Goal: Information Seeking & Learning: Learn about a topic

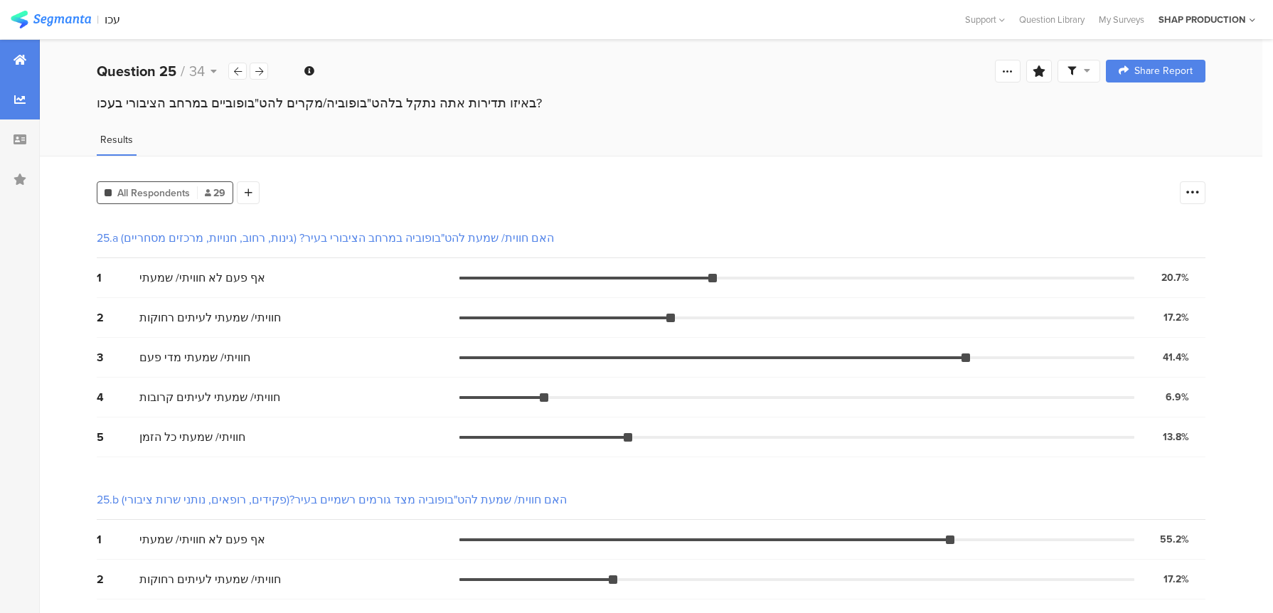
click at [28, 66] on div at bounding box center [20, 60] width 40 height 40
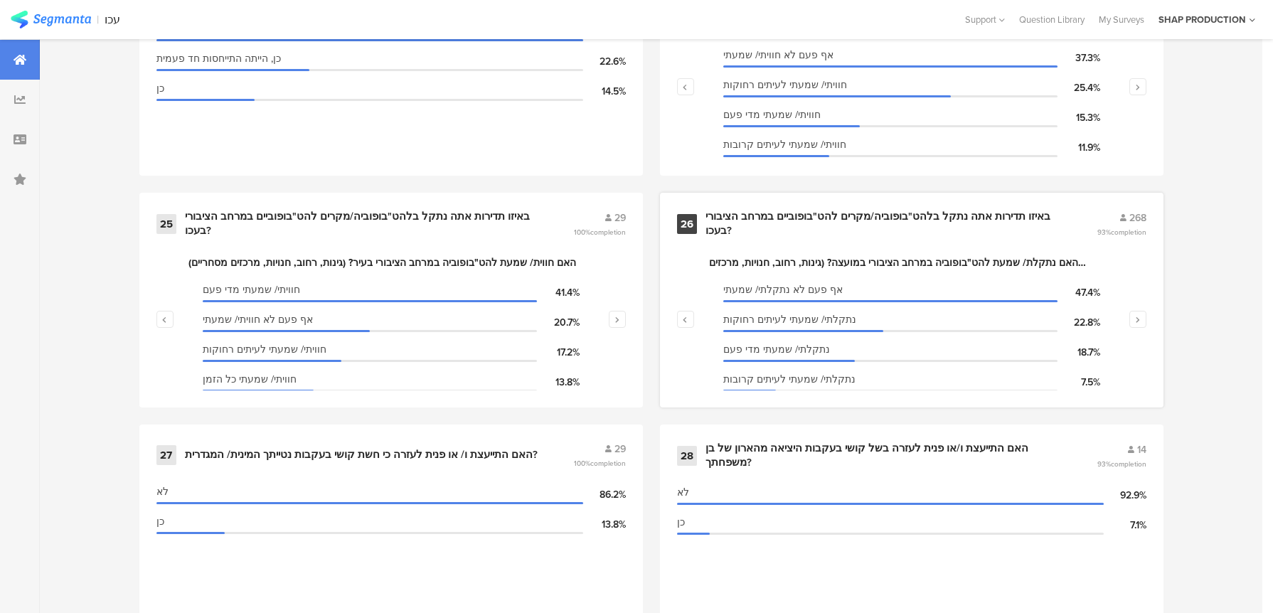
scroll to position [3271, 0]
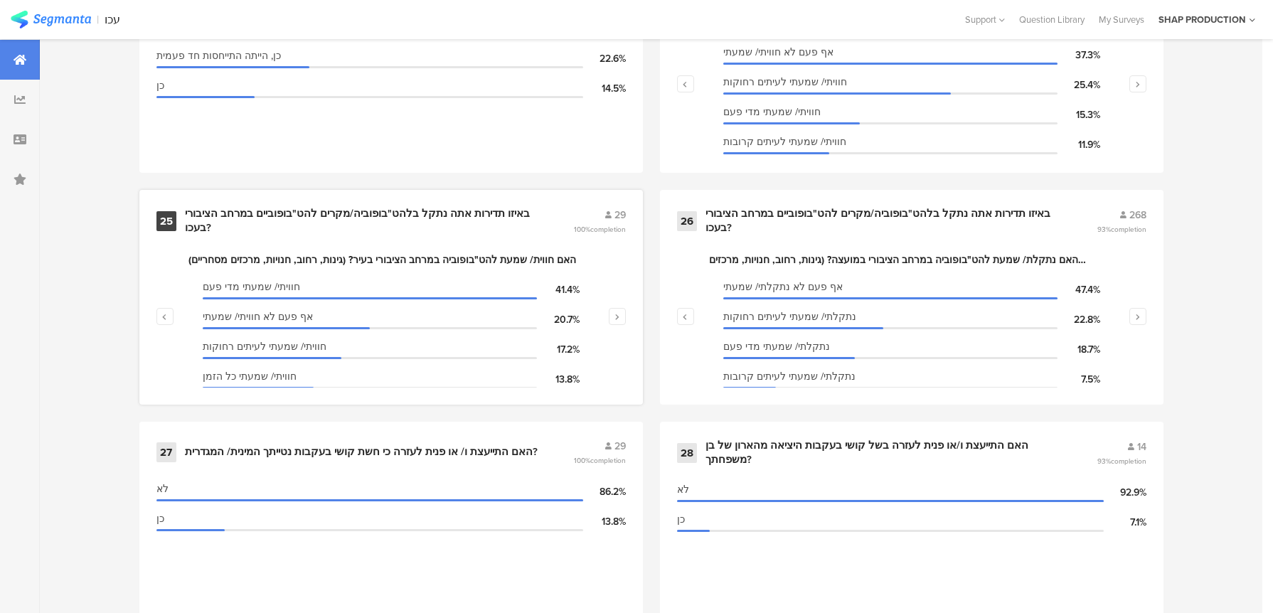
click at [458, 213] on div "25 באיזו תדירות אתה נתקל בלהט"בופוביה/מקרים להט"בופוביים במרחב הציבורי בעכו? 29…" at bounding box center [391, 297] width 504 height 215
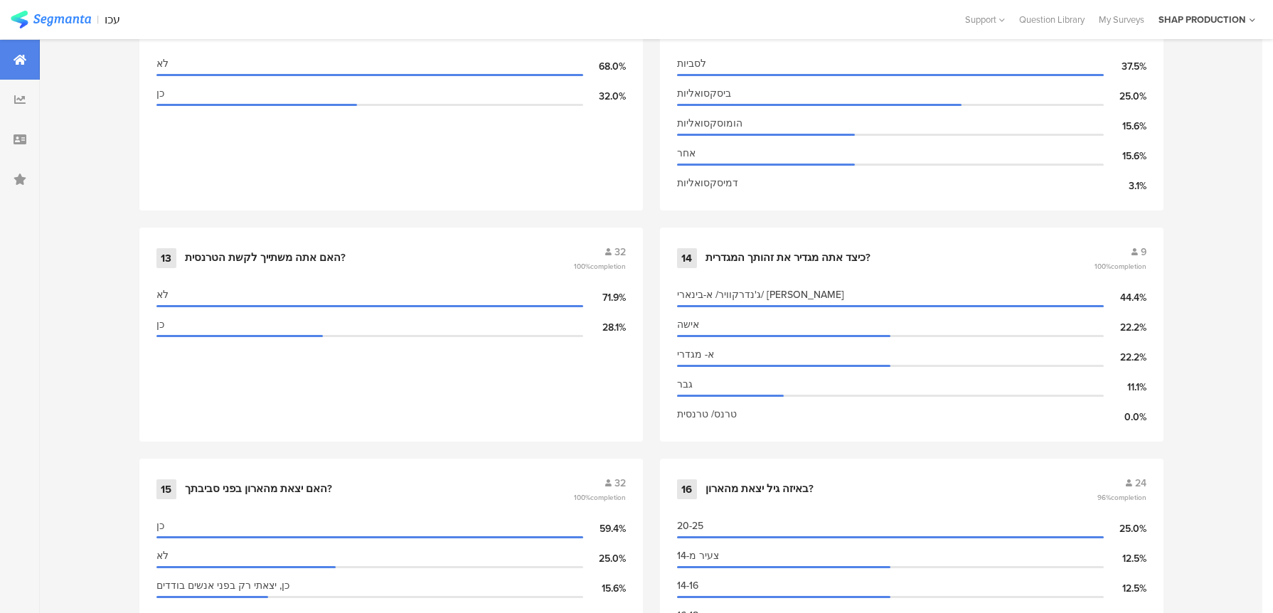
scroll to position [1147, 0]
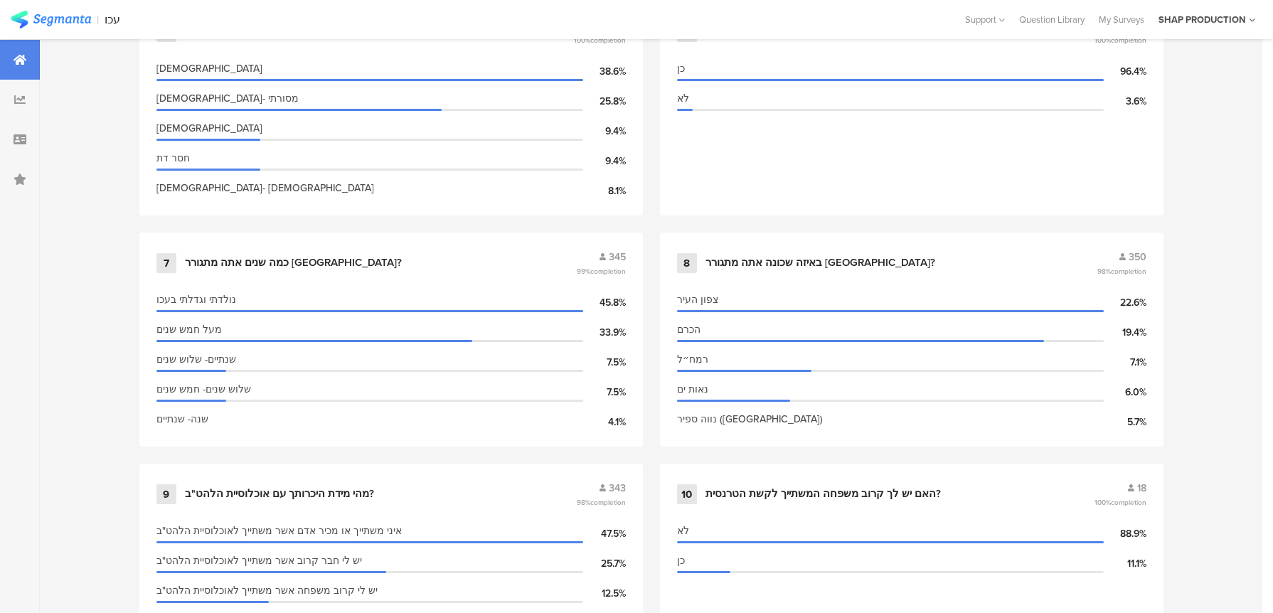
click at [16, 68] on div at bounding box center [20, 60] width 40 height 40
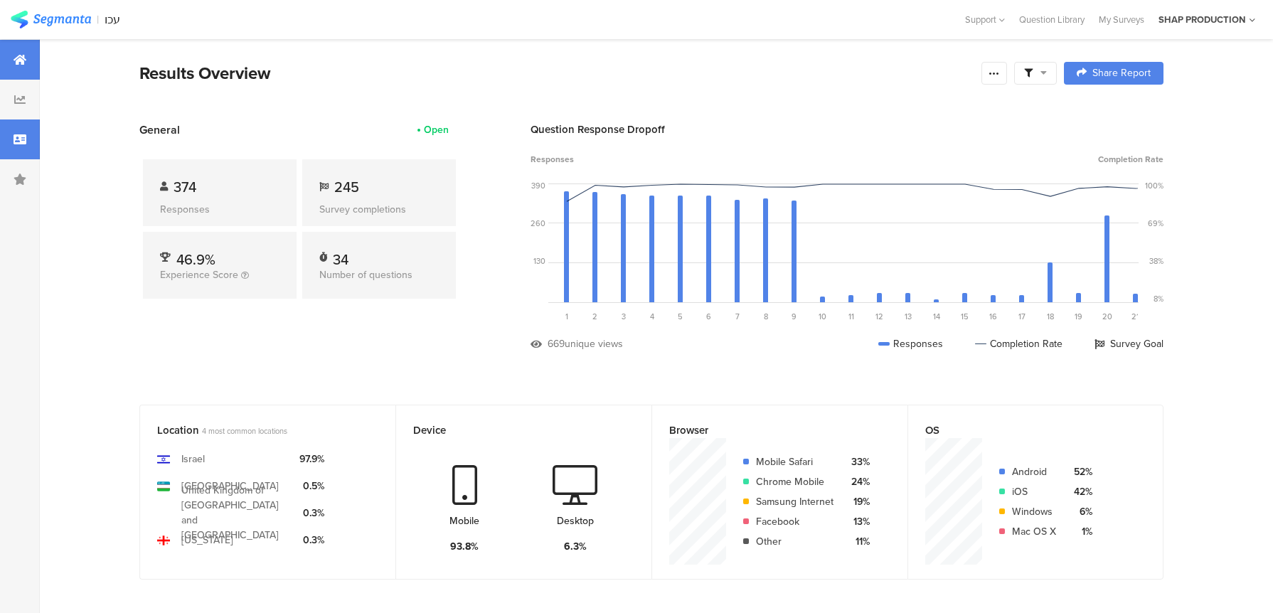
click at [23, 138] on icon at bounding box center [20, 139] width 13 height 11
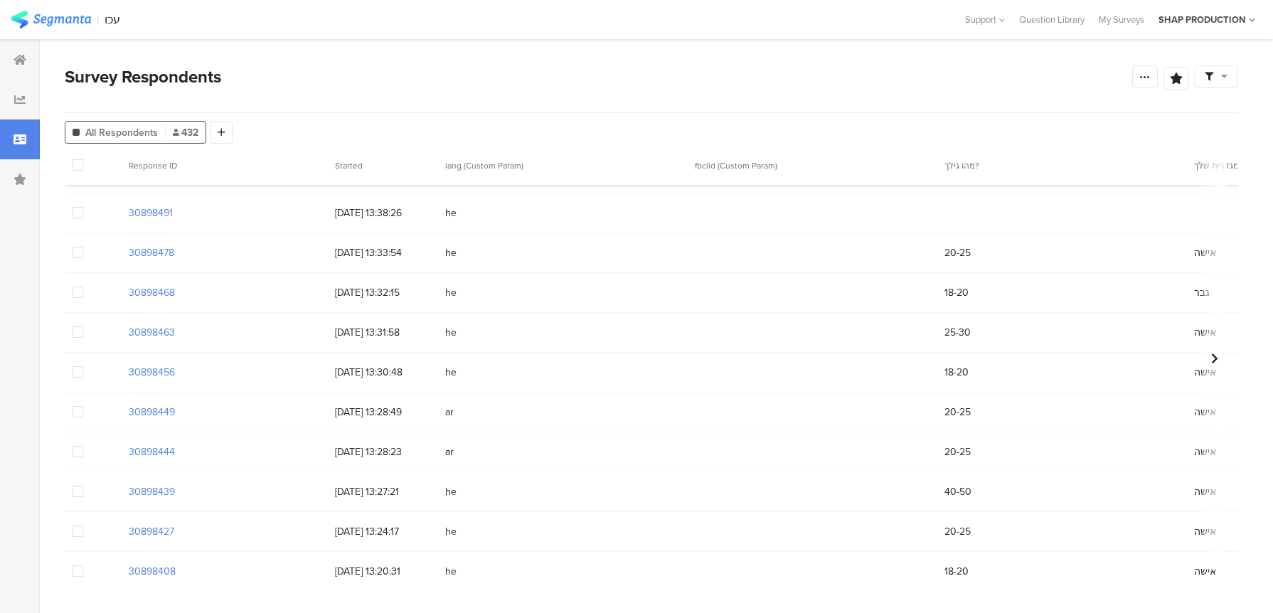
scroll to position [10970, 0]
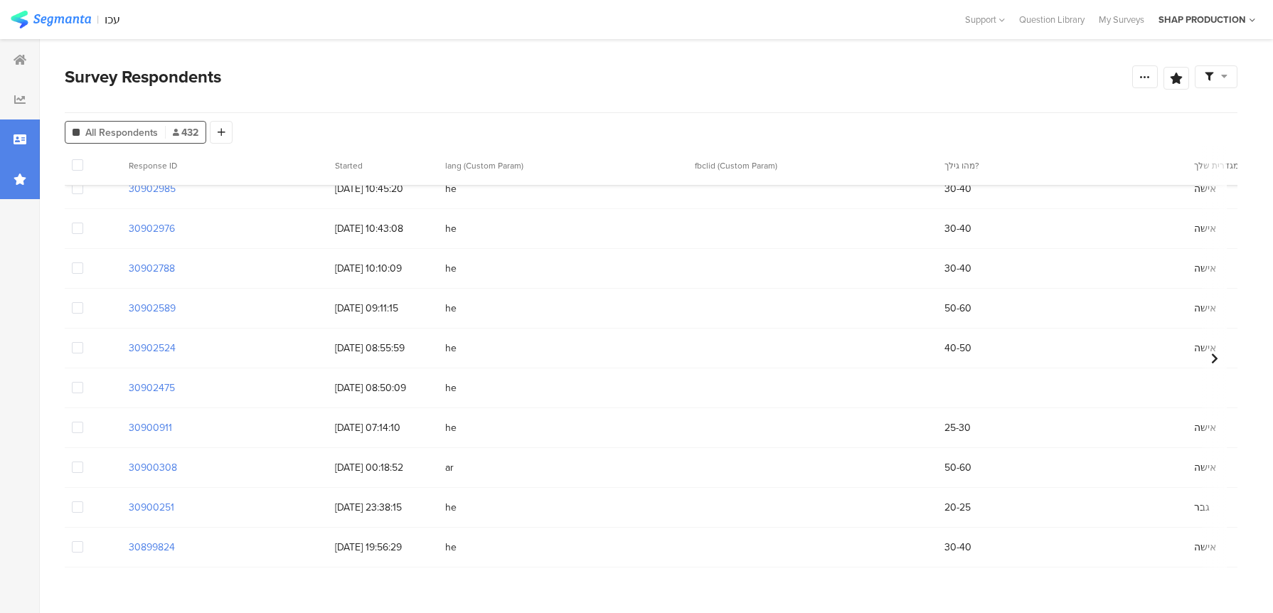
click at [21, 178] on icon at bounding box center [20, 179] width 13 height 11
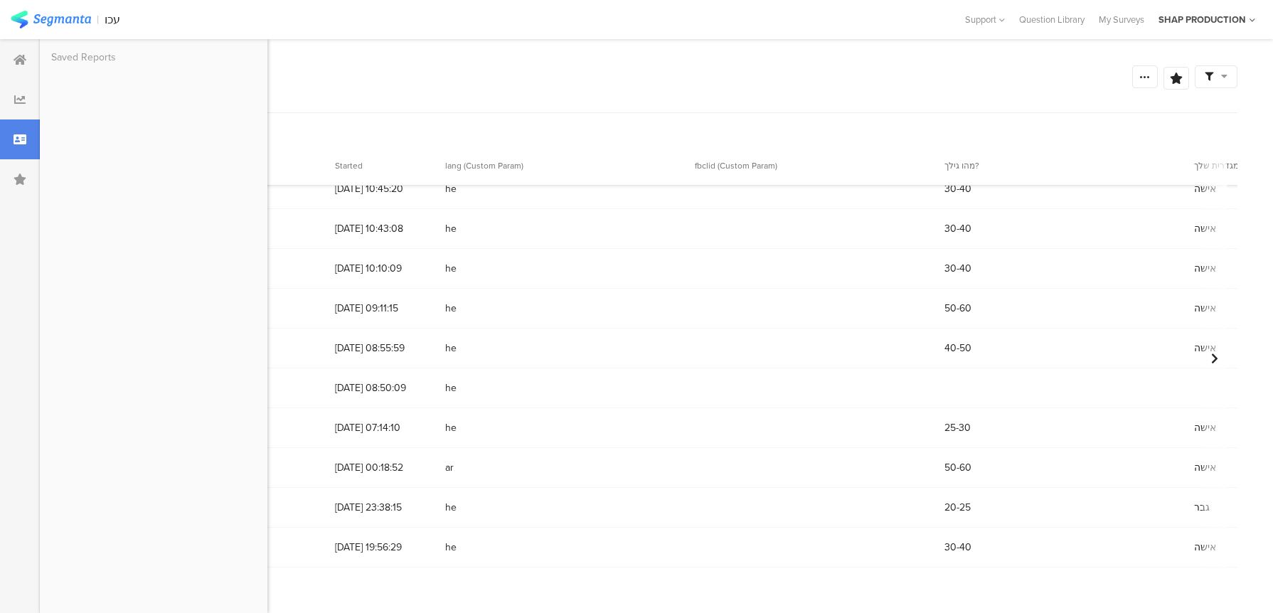
click at [390, 62] on section "Survey Respondents Confidence Level 95 % Preview survey Edit survey Export Resu…" at bounding box center [651, 326] width 1223 height 574
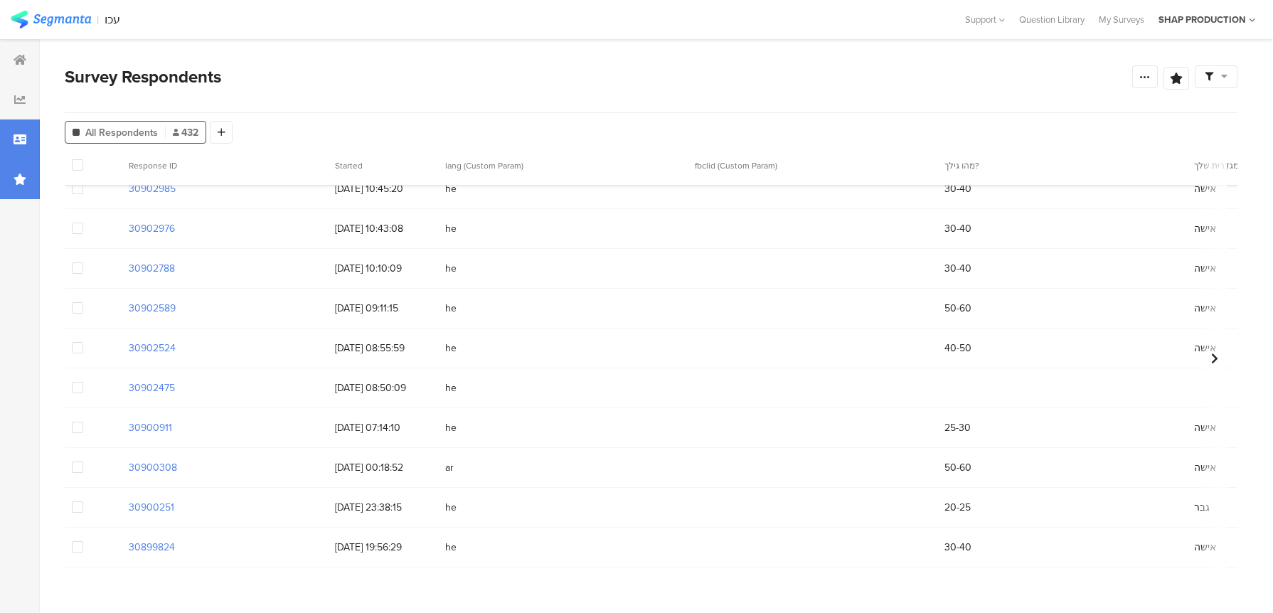
click at [22, 171] on div at bounding box center [20, 179] width 40 height 40
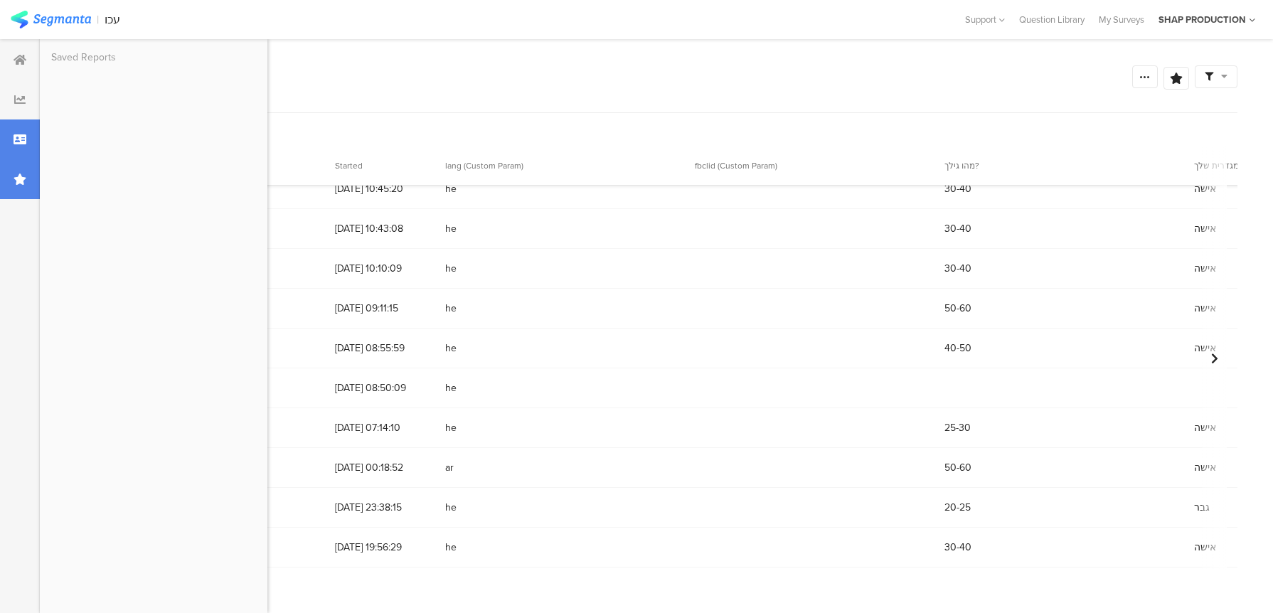
click at [21, 169] on div at bounding box center [20, 179] width 40 height 40
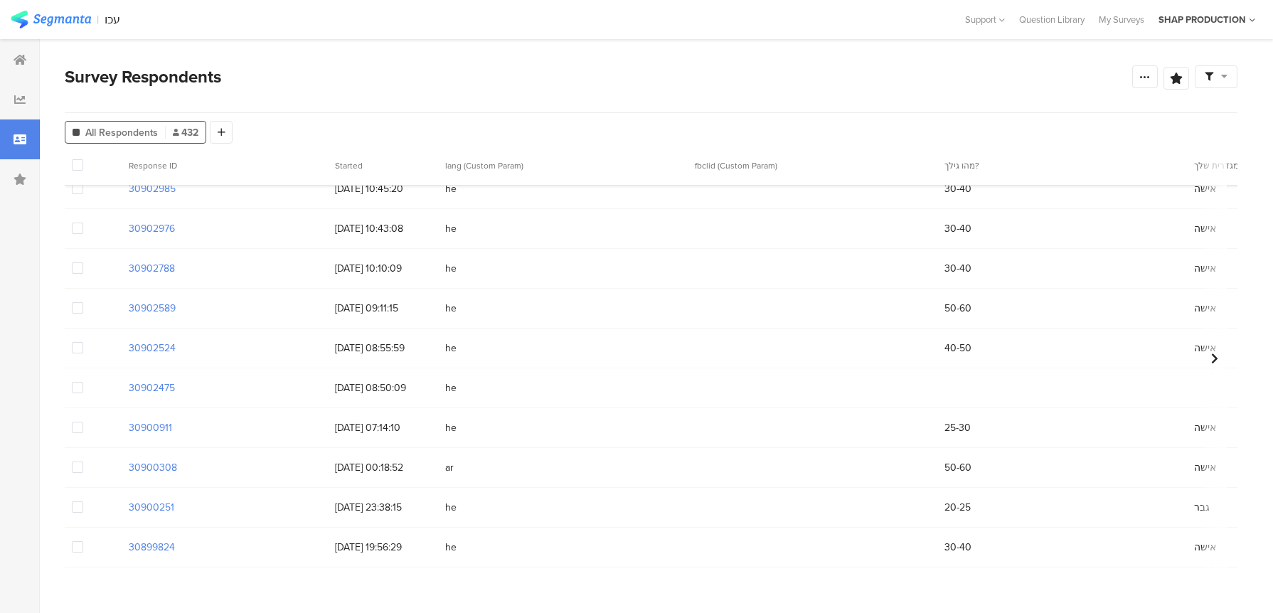
click at [21, 129] on div at bounding box center [20, 139] width 40 height 40
click at [17, 104] on icon at bounding box center [19, 99] width 11 height 11
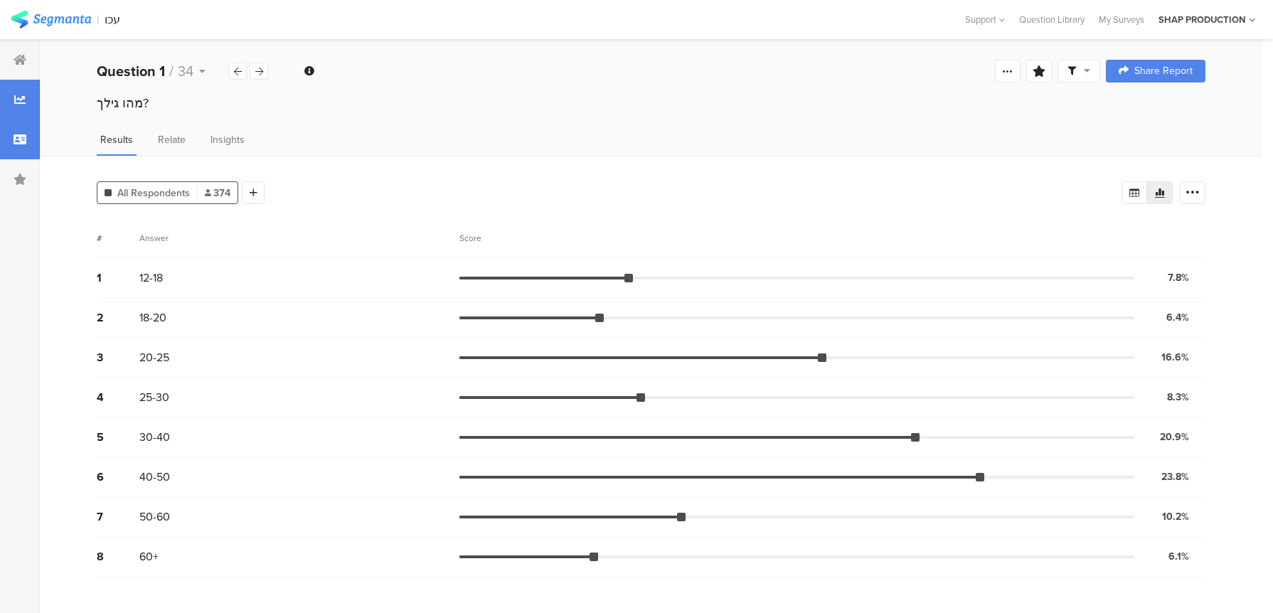
click at [16, 137] on icon at bounding box center [20, 139] width 13 height 11
click at [5, 51] on div at bounding box center [20, 60] width 40 height 40
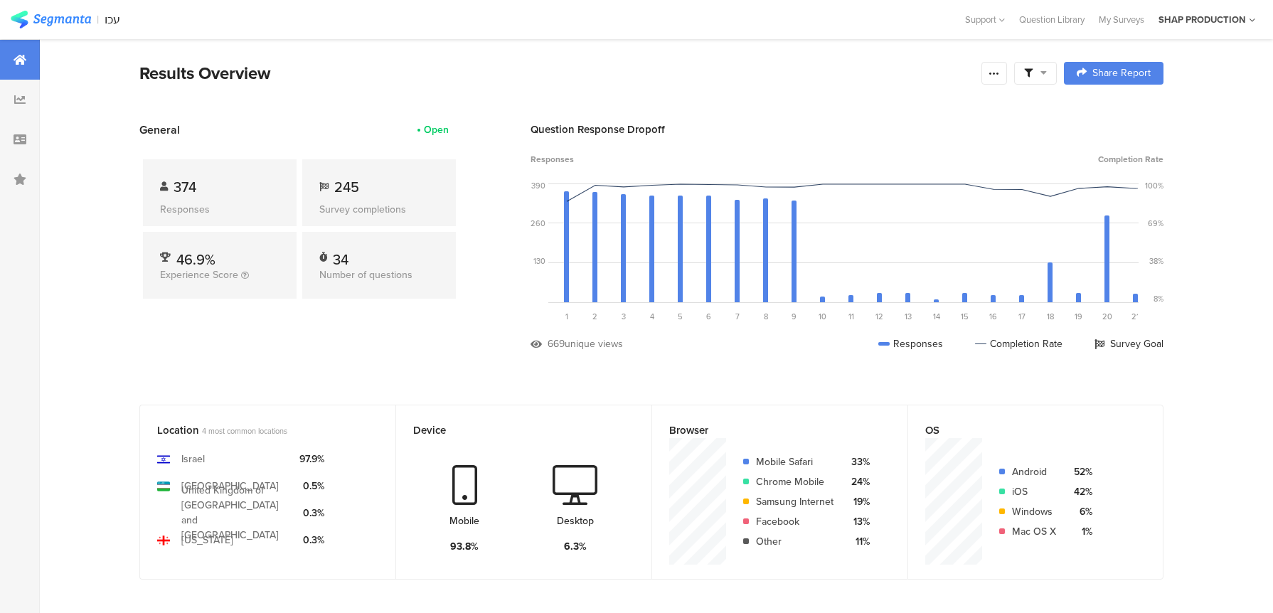
click at [23, 64] on icon at bounding box center [20, 59] width 13 height 11
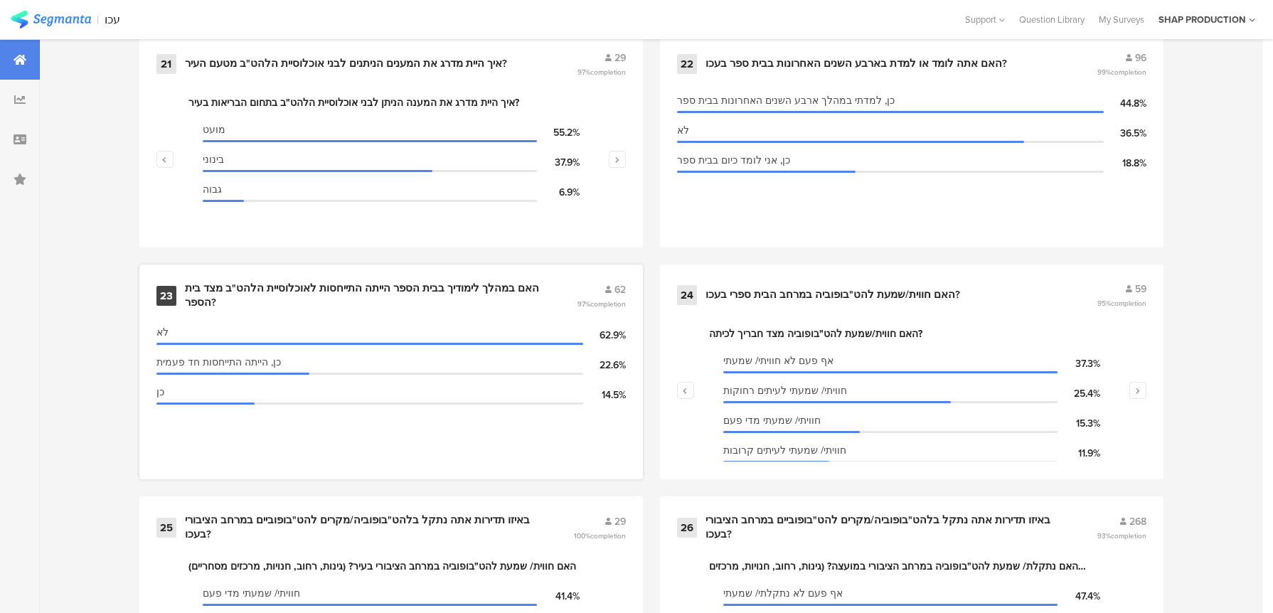
scroll to position [3994, 0]
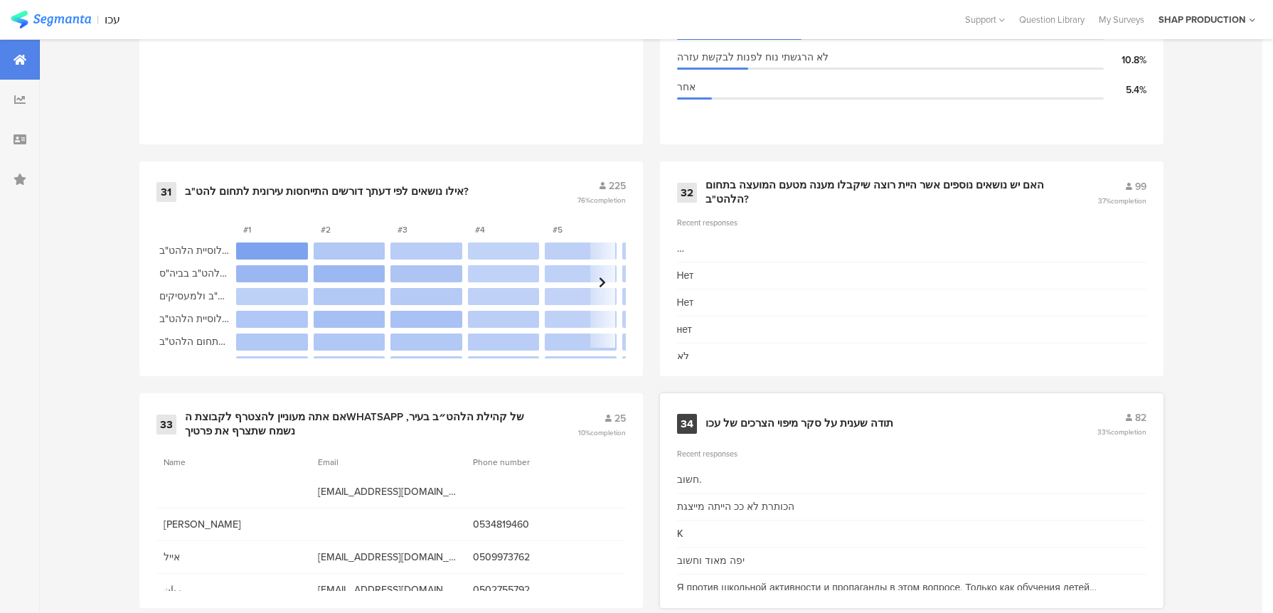
click at [807, 393] on div "34 תודה שענית על סקר מיפוי הצרכים של עכו 82 33% completion Recent responses חשו…" at bounding box center [912, 500] width 504 height 215
click at [925, 410] on div "34 תודה שענית על סקר מיפוי הצרכים של עכו 82 33% completion" at bounding box center [911, 423] width 469 height 27
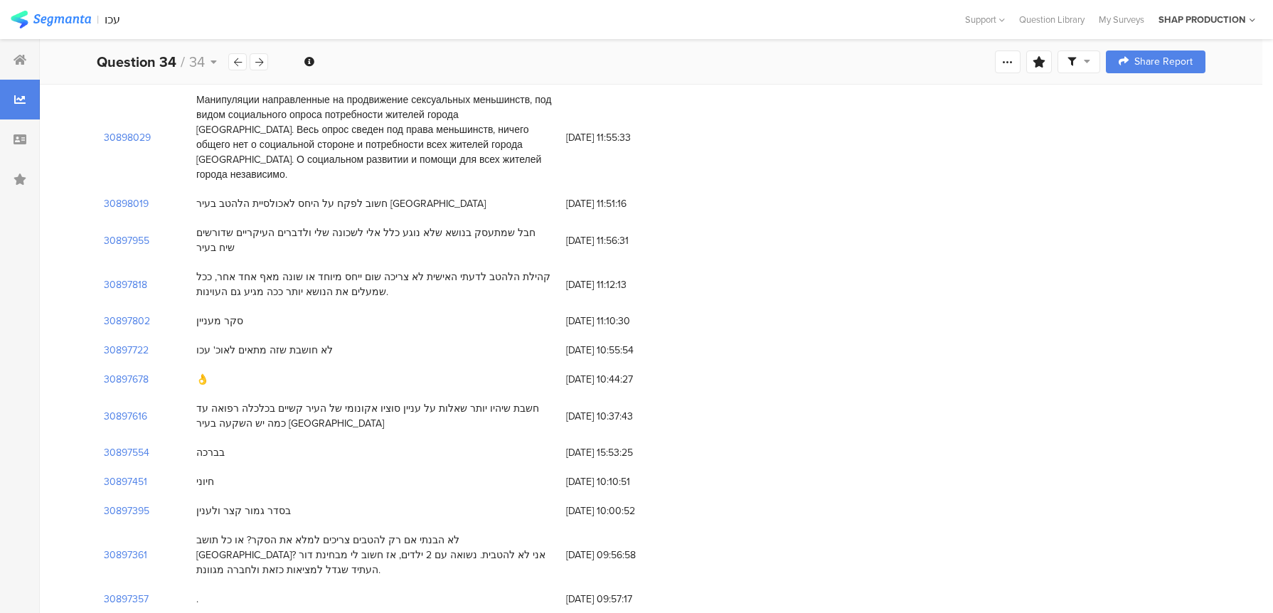
scroll to position [2434, 0]
drag, startPoint x: 512, startPoint y: 382, endPoint x: 470, endPoint y: 383, distance: 42.0
click at [472, 531] on div "לא הבנתי אם רק להטבים צריכים למלא את הסקר? או כל תושב [GEOGRAPHIC_DATA]? אני לא…" at bounding box center [374, 553] width 356 height 45
click at [445, 531] on div "לא הבנתי אם רק להטבים צריכים למלא את הסקר? או כל תושב [GEOGRAPHIC_DATA]? אני לא…" at bounding box center [374, 553] width 356 height 45
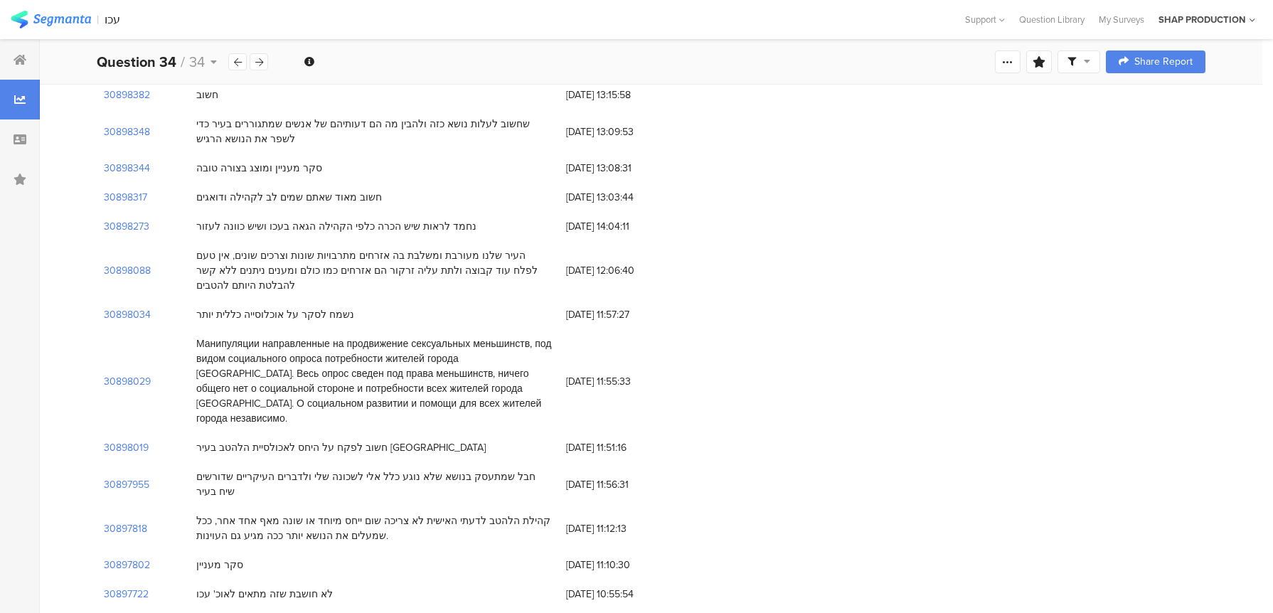
scroll to position [2188, 0]
drag, startPoint x: 378, startPoint y: 374, endPoint x: 218, endPoint y: 340, distance: 164.3
click at [355, 463] on div "חבל שמתעסק בנושא שלא נוגע כלל אלי לשכונה שלי ולדברים העיקריים שדורשים שיח בעיר" at bounding box center [374, 485] width 370 height 44
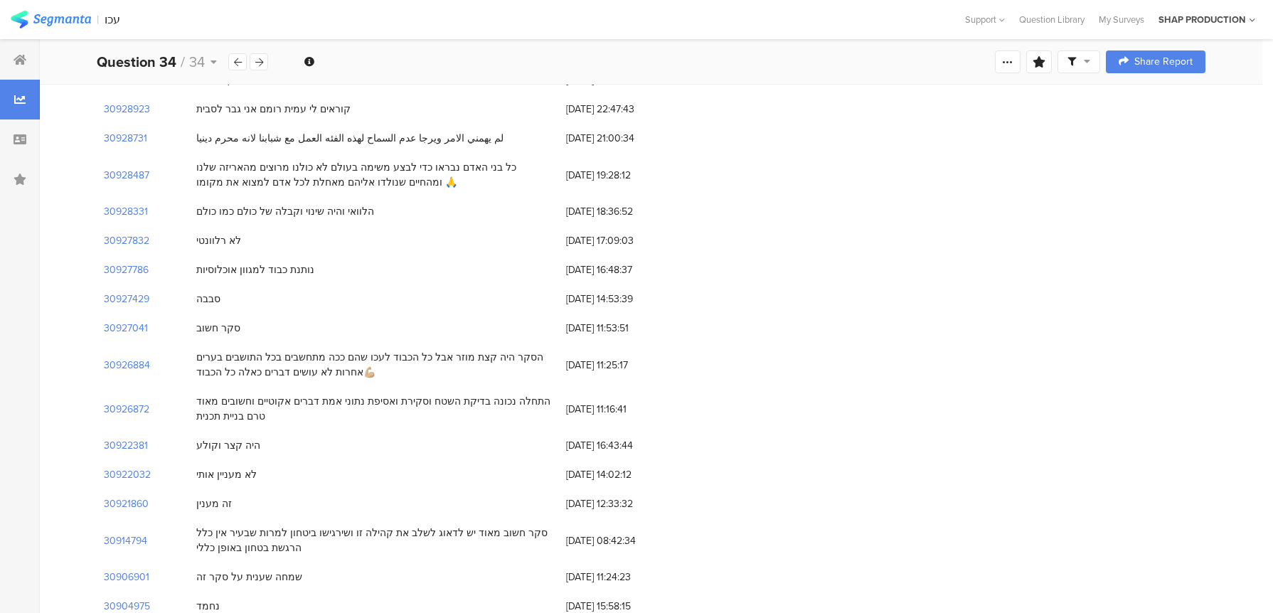
scroll to position [1203, 0]
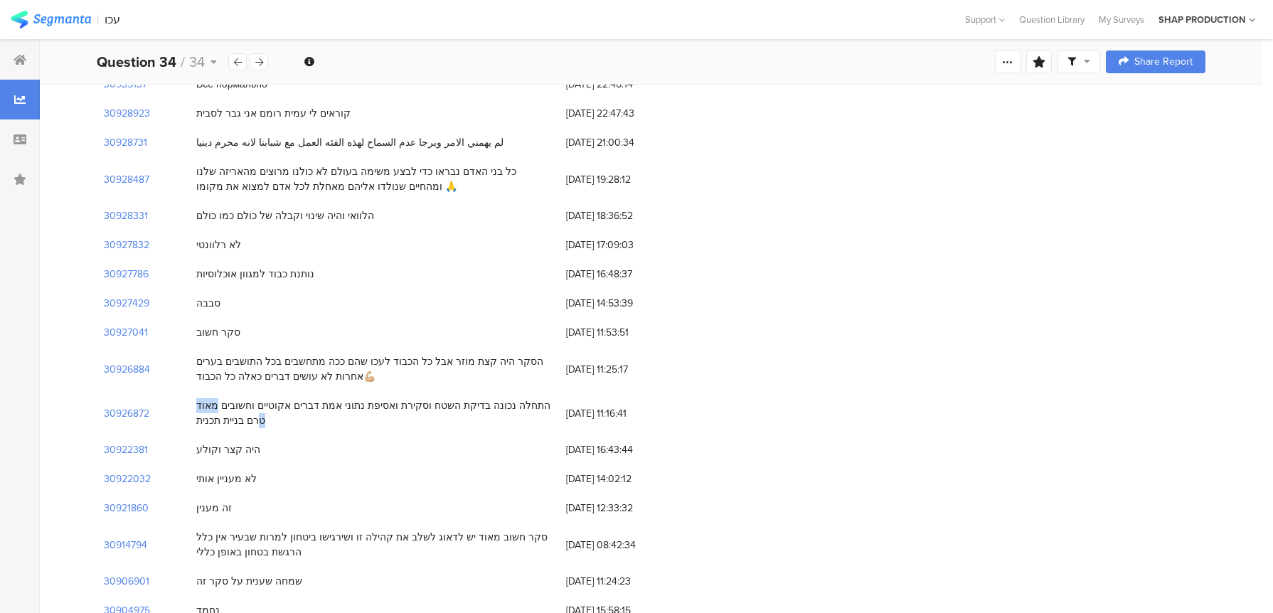
drag, startPoint x: 257, startPoint y: 331, endPoint x: 227, endPoint y: 330, distance: 29.9
click at [227, 398] on div "התחלה נכונה בדיקת השטח וסקירת ואסיפת נתוני אמת דברים אקוטיים וחשובים מאוד טרם ב…" at bounding box center [374, 413] width 356 height 30
click at [260, 398] on div "התחלה נכונה בדיקת השטח וסקירת ואסיפת נתוני אמת דברים אקוטיים וחשובים מאוד טרם ב…" at bounding box center [374, 413] width 356 height 30
drag, startPoint x: 252, startPoint y: 345, endPoint x: 362, endPoint y: 316, distance: 114.0
click at [362, 391] on div "התחלה נכונה בדיקת השטח וסקירת ואסיפת נתוני אמת דברים אקוטיים וחשובים מאוד טרם ב…" at bounding box center [374, 413] width 370 height 44
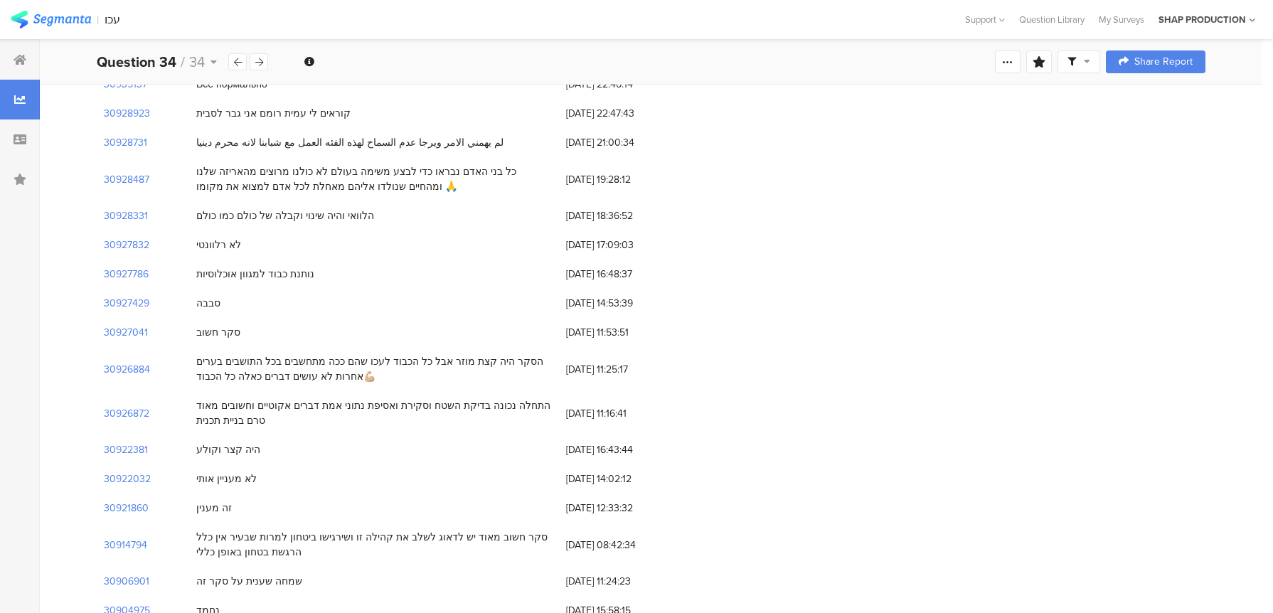
copy div "התחלה נכונה בדיקת השטח וסקירת ואסיפת נתוני אמת דברים אקוטיים וחשובים מאוד טרם ב…"
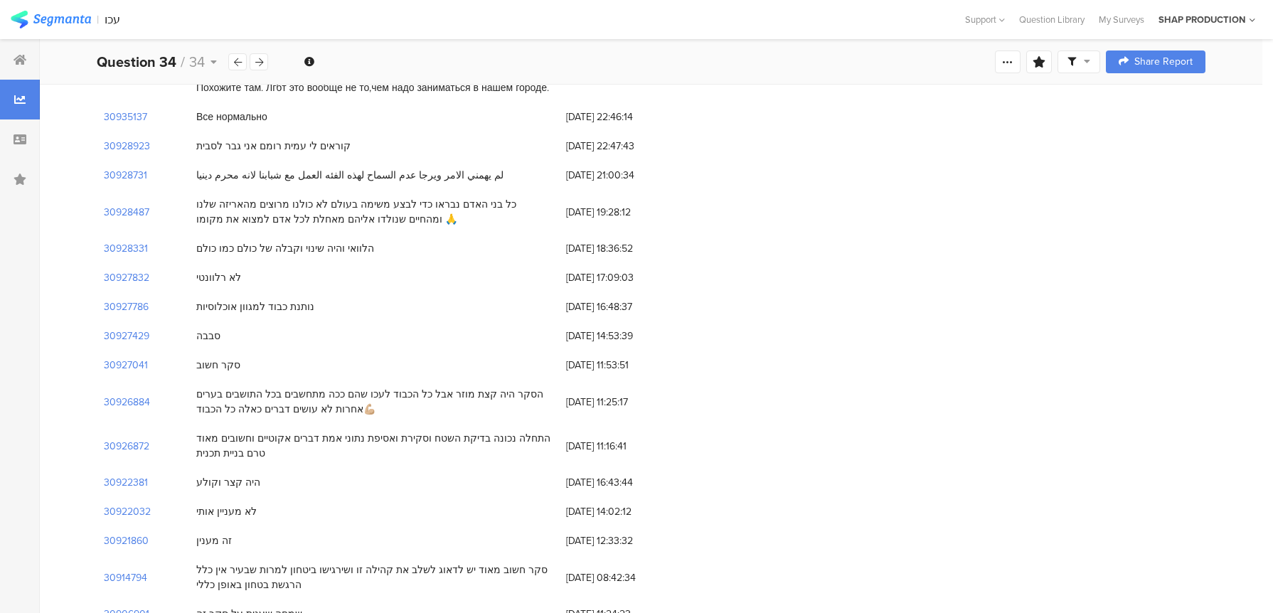
drag, startPoint x: 346, startPoint y: 334, endPoint x: 339, endPoint y: 307, distance: 27.8
click at [339, 380] on div "הסקר היה קצת מוזר אבל כל הכבוד לעכו שהם ככה מתחשבים בכל התושבים בערים אחרות לא …" at bounding box center [374, 402] width 370 height 44
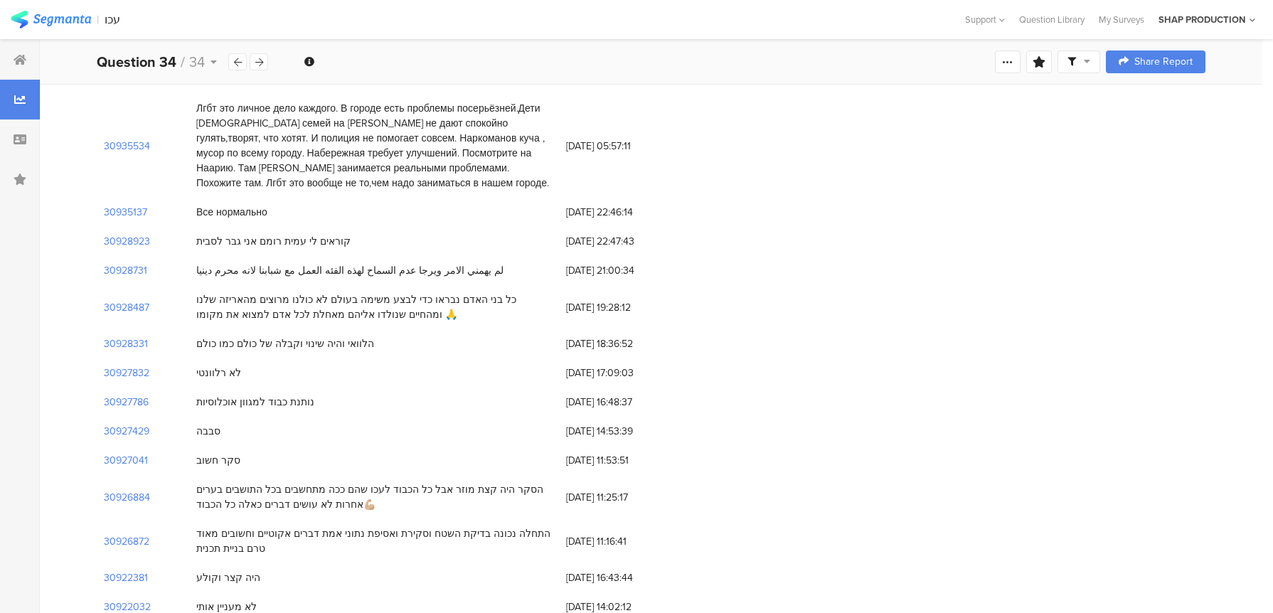
scroll to position [1060, 0]
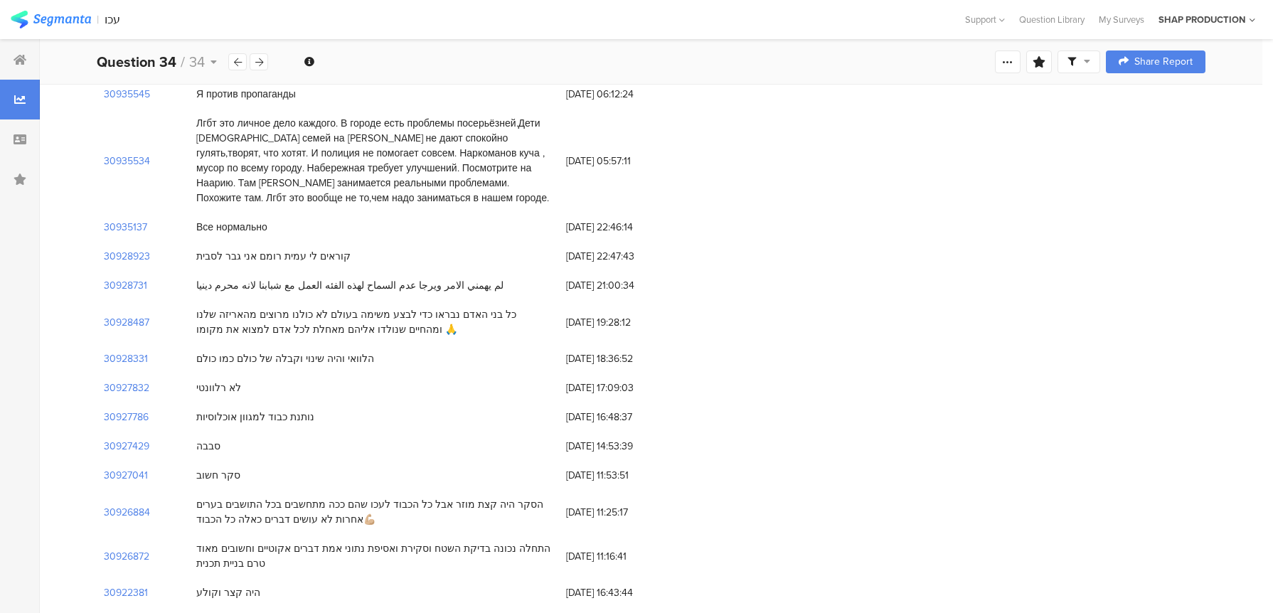
drag, startPoint x: 383, startPoint y: 257, endPoint x: 385, endPoint y: 233, distance: 24.3
click at [383, 300] on div "כל בני האדם נבראו כדי לבצע משימה בעולם לא כולנו מרוצים מהאריזה שלנו ומהחיים שנו…" at bounding box center [374, 322] width 370 height 44
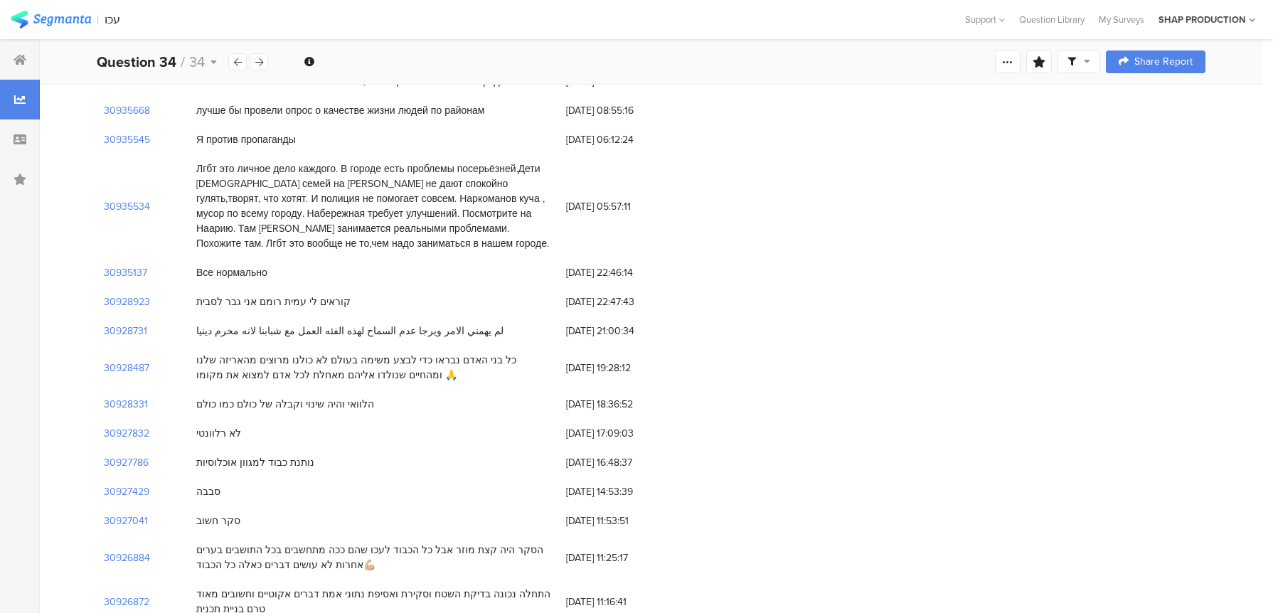
scroll to position [991, 0]
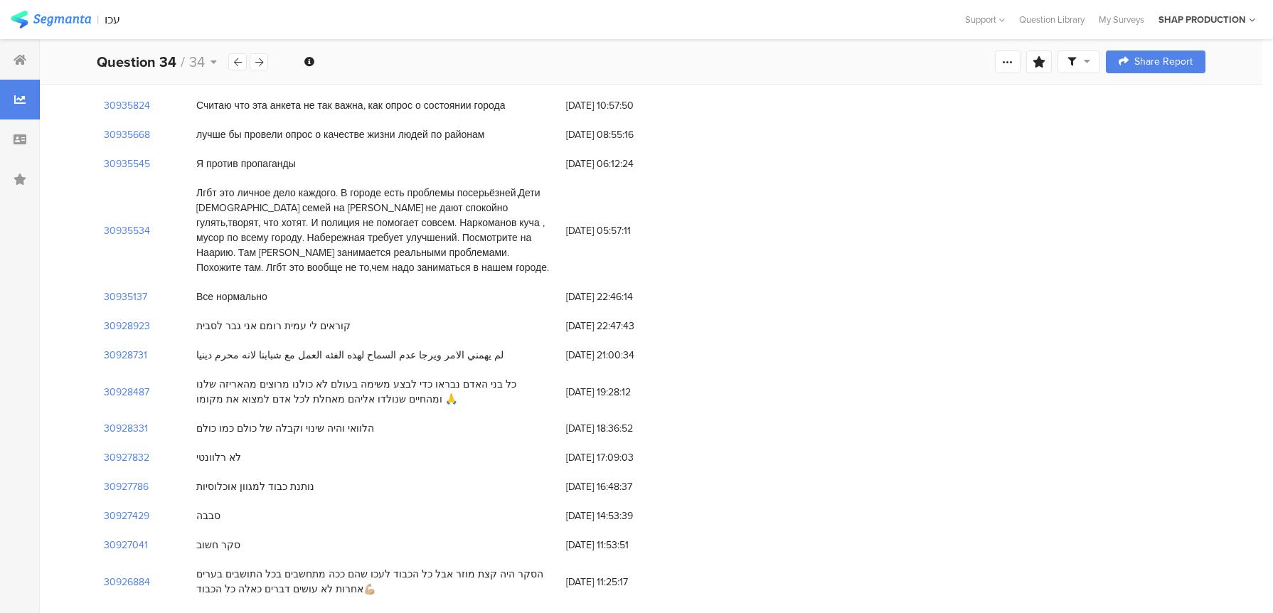
click at [406, 370] on div "כל בני האדם נבראו כדי לבצע משימה בעולם לא כולנו מרוצים מהאריזה שלנו ומהחיים שנו…" at bounding box center [374, 392] width 370 height 44
drag, startPoint x: 443, startPoint y: 289, endPoint x: 181, endPoint y: 289, distance: 262.5
click at [181, 341] on div "30928731 لم يهمني الامر ويرجا عدم السماح لهذه الفئه العمل مع شبابنا لانه محرم د…" at bounding box center [651, 355] width 1109 height 29
copy div "لم يهمني الامر ويرجا عدم السماح لهذه الفئه العمل مع شبابنا لانه محرم دينيا"
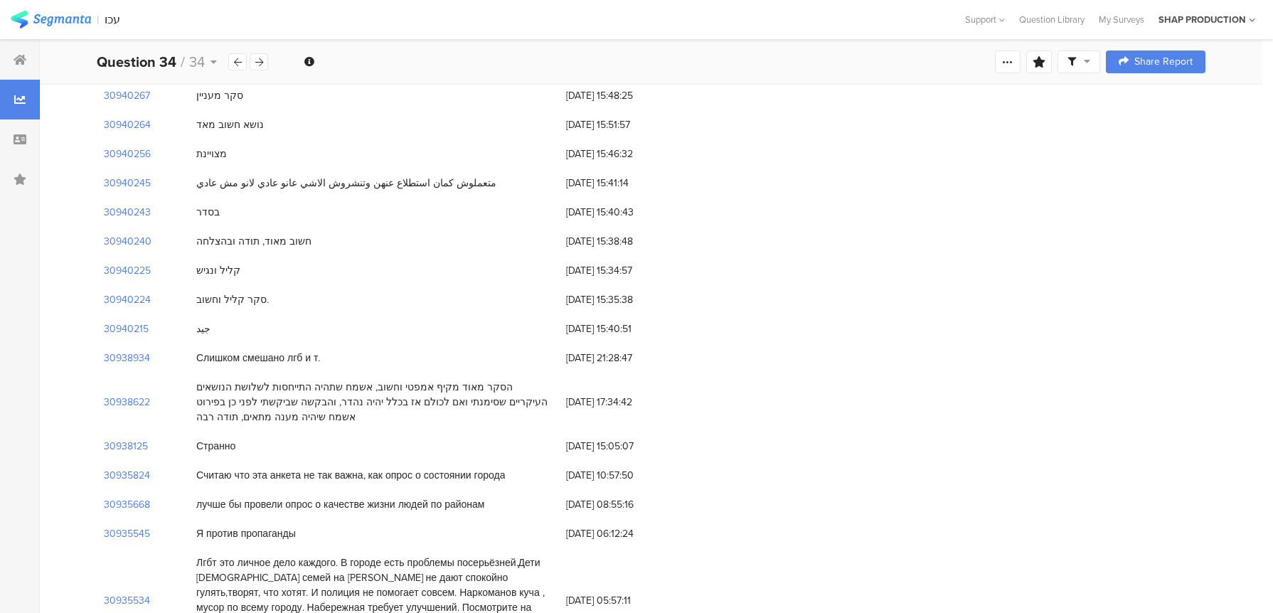
scroll to position [620, 0]
drag, startPoint x: 314, startPoint y: 362, endPoint x: 534, endPoint y: 326, distance: 222.6
click at [534, 373] on div "הסקר מאוד מקיף אמפטי וחשוב, אשמח שתהיה התייחסות לשלושת הנושאים העיקריים שסימנתי…" at bounding box center [374, 402] width 370 height 59
copy div "הסקר מאוד מקיף אמפטי וחשוב, אשמח שתהיה התייחסות לשלושת הנושאים העיקריים שסימנתי…"
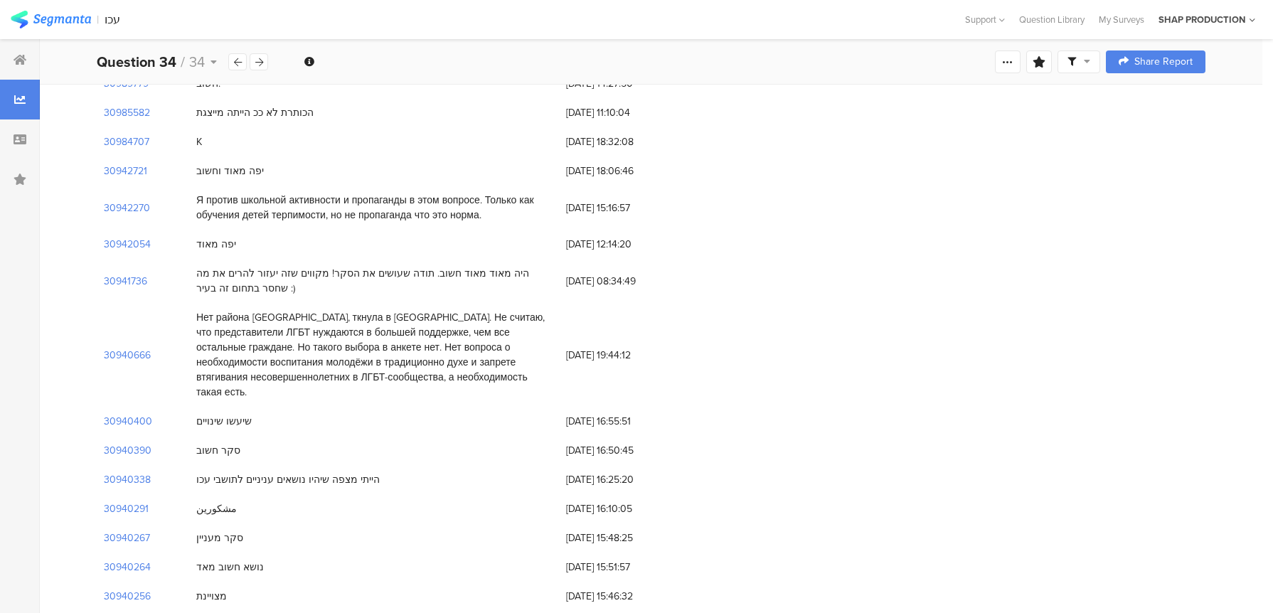
scroll to position [160, 0]
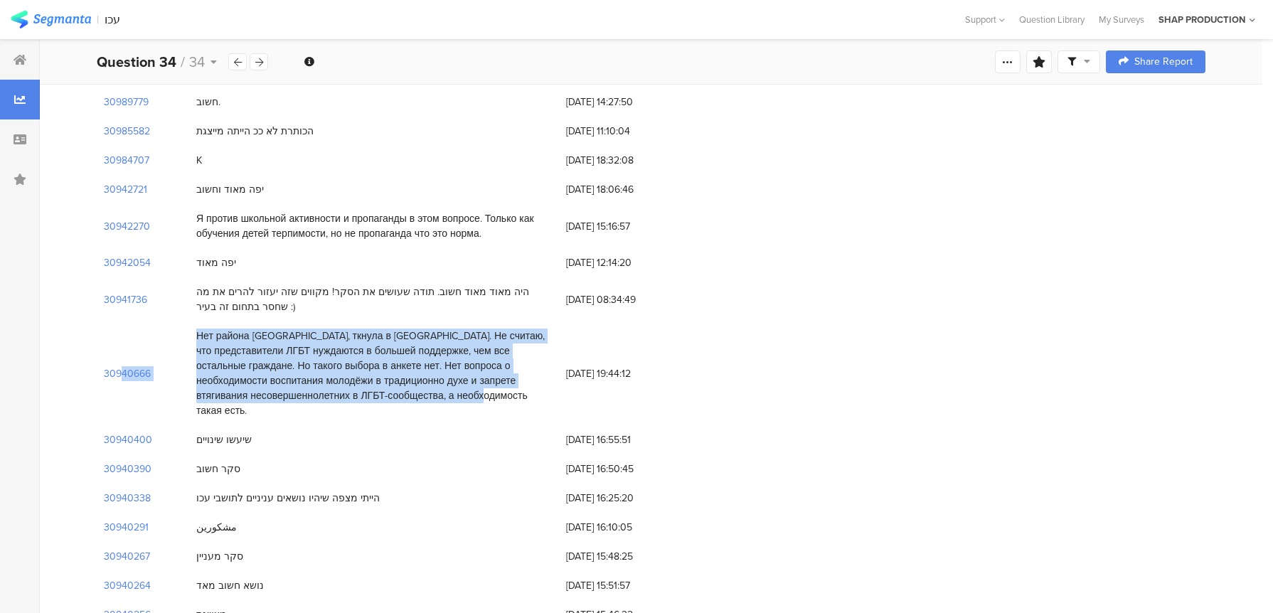
drag, startPoint x: 387, startPoint y: 378, endPoint x: 187, endPoint y: 321, distance: 208.0
click at [187, 321] on div "30940666 Нет района [GEOGRAPHIC_DATA], ткнула в [GEOGRAPHIC_DATA]. Не считаю, ч…" at bounding box center [651, 373] width 1109 height 104
click at [243, 336] on div "Нет района [GEOGRAPHIC_DATA], ткнула в [GEOGRAPHIC_DATA]. Не считаю, что предст…" at bounding box center [374, 374] width 356 height 90
drag, startPoint x: 395, startPoint y: 375, endPoint x: 198, endPoint y: 317, distance: 205.9
click at [198, 329] on div "Нет района [GEOGRAPHIC_DATA], ткнула в [GEOGRAPHIC_DATA]. Не считаю, что предст…" at bounding box center [374, 374] width 356 height 90
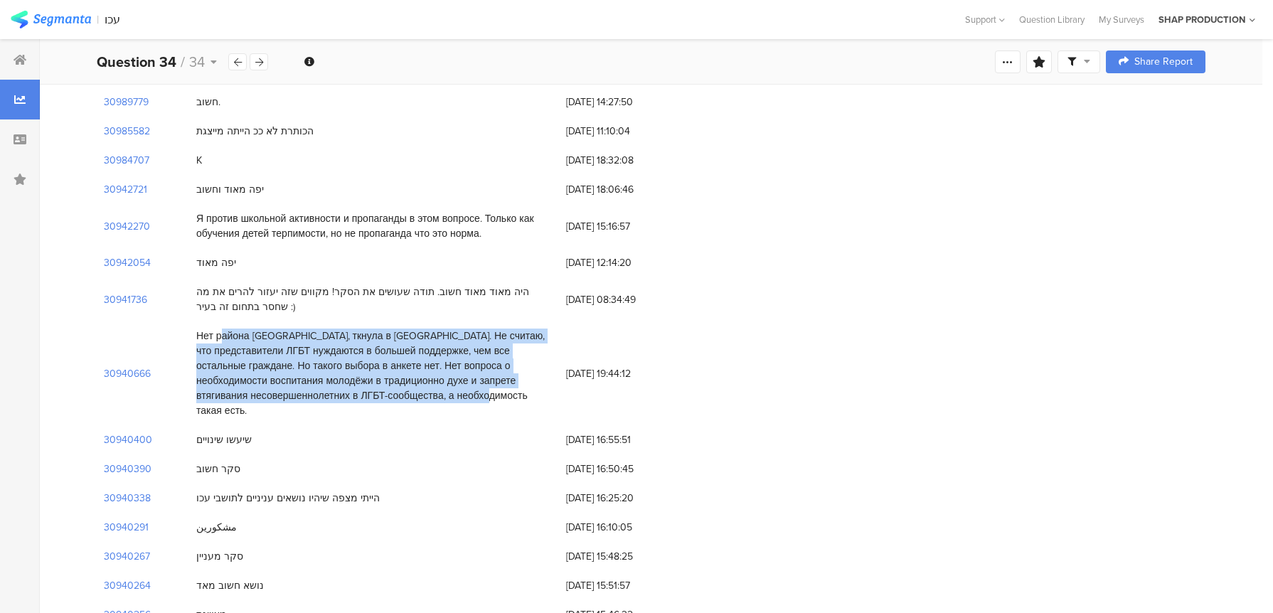
copy div "Нет района [GEOGRAPHIC_DATA], ткнула в [GEOGRAPHIC_DATA]. Не считаю, что предст…"
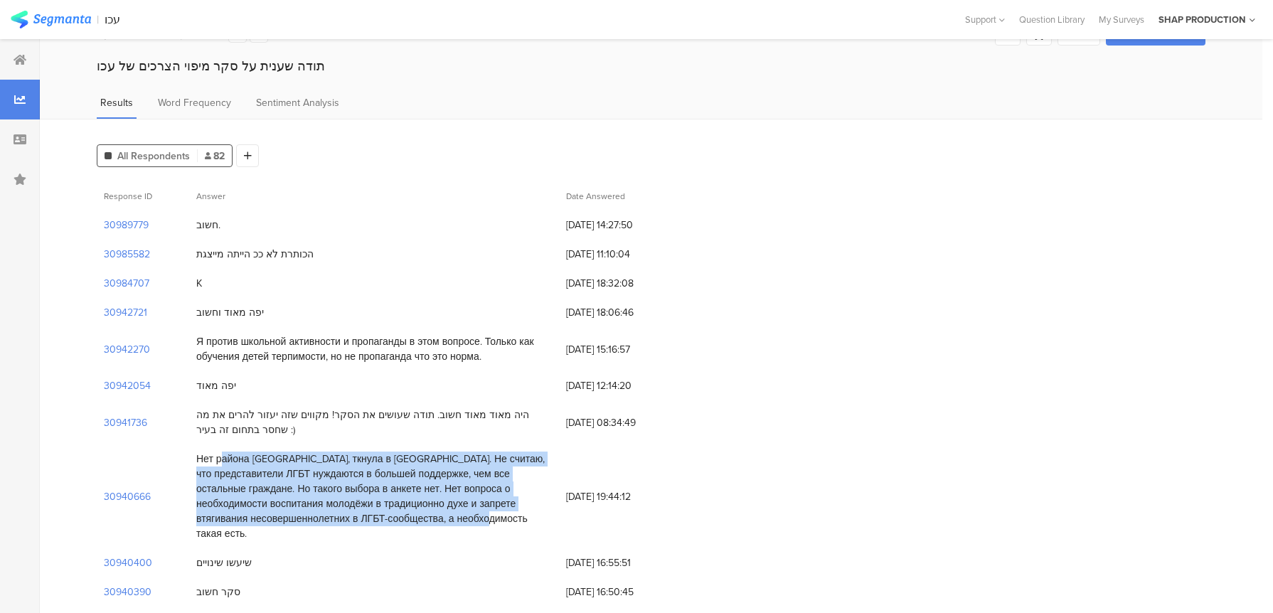
scroll to position [36, 0]
drag, startPoint x: 303, startPoint y: 420, endPoint x: 283, endPoint y: 388, distance: 37.7
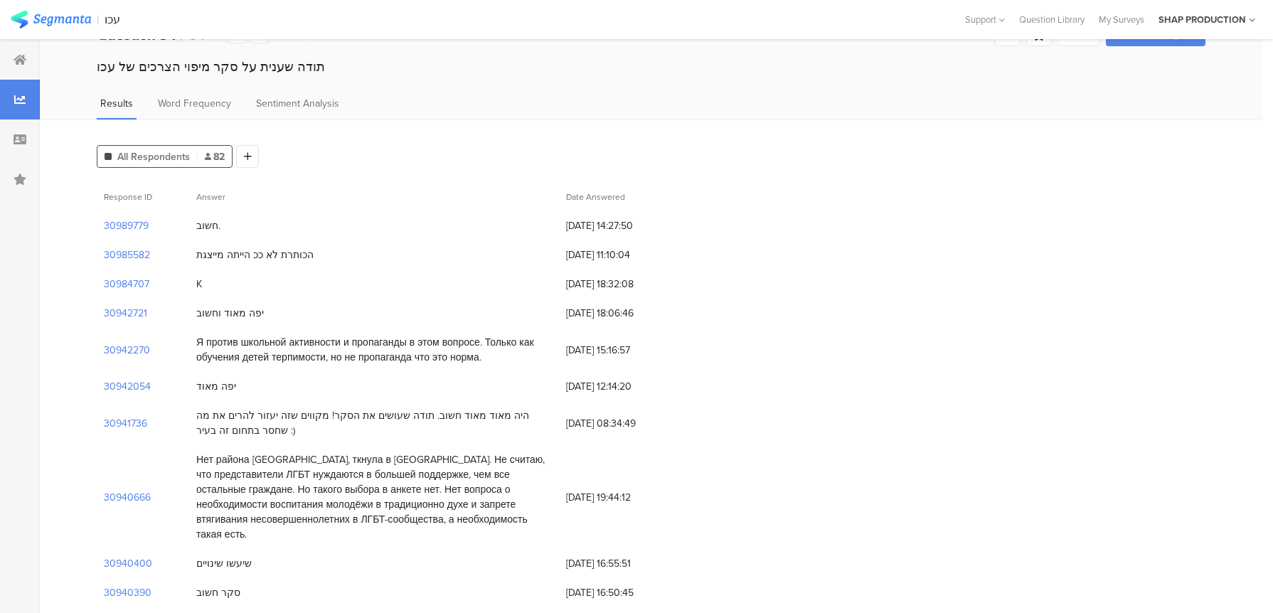
click at [294, 452] on div "Нет района [GEOGRAPHIC_DATA], ткнула в [GEOGRAPHIC_DATA]. Не считаю, что предст…" at bounding box center [374, 497] width 356 height 90
drag, startPoint x: 270, startPoint y: 414, endPoint x: 261, endPoint y: 393, distance: 23.3
click at [261, 401] on div "היה מאוד מאוד חשוב. תודה שעושים את הסקר! מקווים שזה יעזור להרים את מה שחסר בתחו…" at bounding box center [374, 423] width 370 height 44
copy div "היה מאוד מאוד חשוב. תודה שעושים את הסקר! מקווים שזה יעזור להרים את מה שחסר בתחו…"
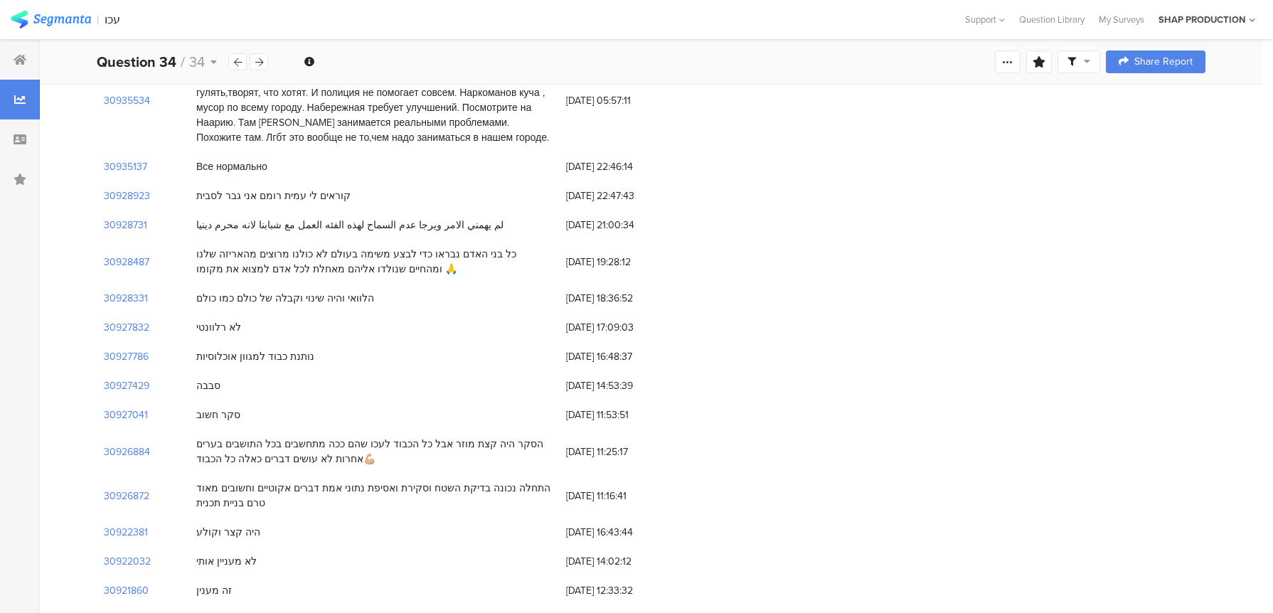
scroll to position [1122, 0]
drag, startPoint x: 363, startPoint y: 221, endPoint x: 179, endPoint y: 220, distance: 184.2
click at [178, 283] on div "30928331 הלוואי והיה שינוי וקבלה של כולם כמו כולם [DATE] 18:36:52" at bounding box center [651, 297] width 1109 height 29
copy div "הלוואי והיה שינוי וקבלה של כולם כמו כולם"
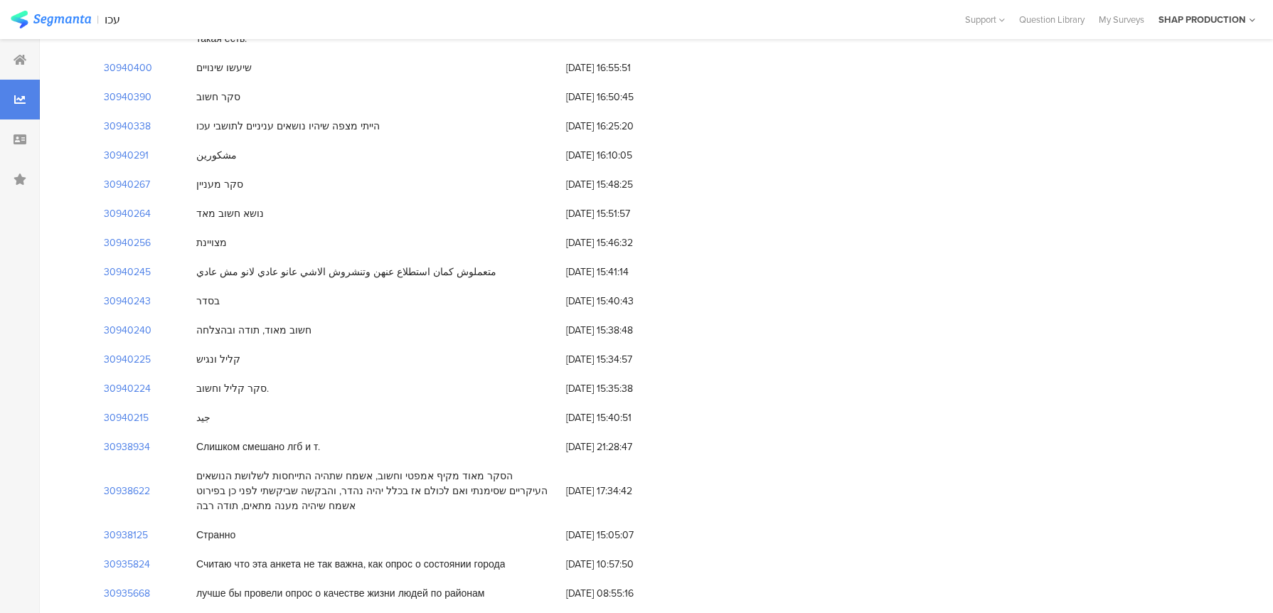
scroll to position [0, 0]
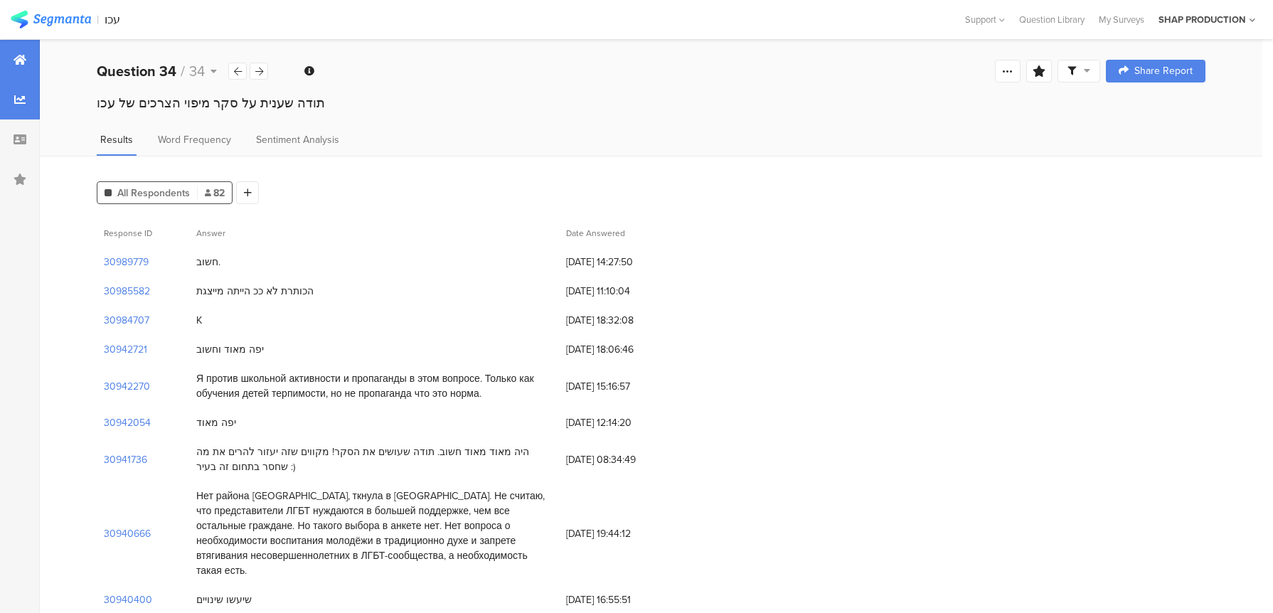
click at [26, 70] on div at bounding box center [20, 60] width 40 height 40
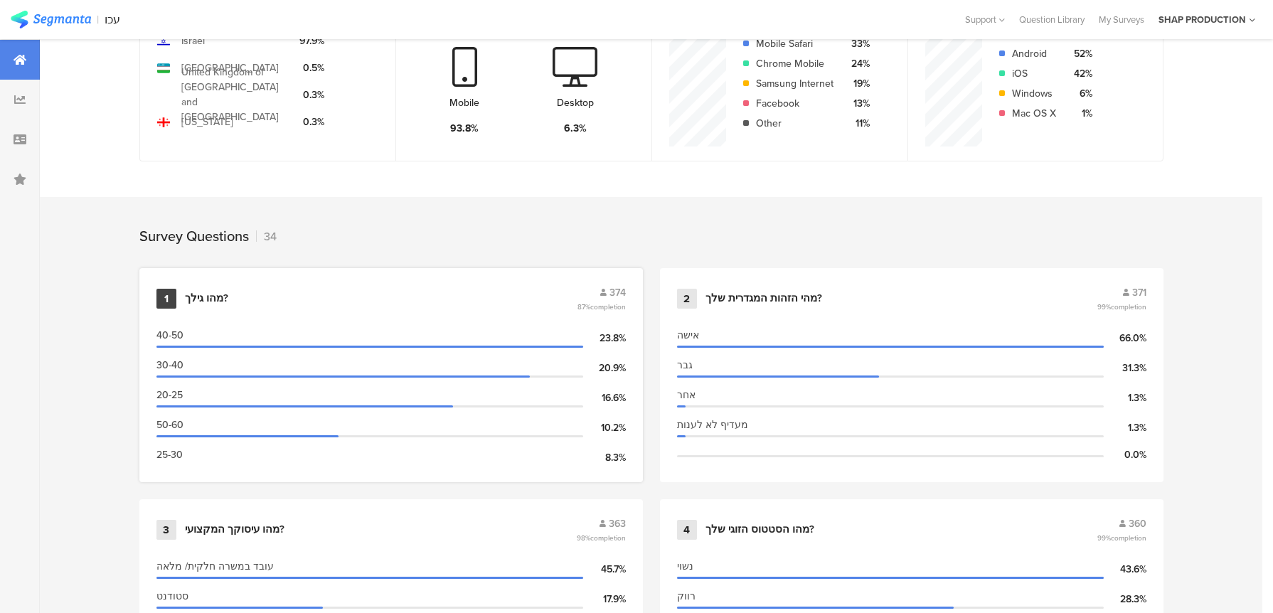
scroll to position [422, 0]
